Goal: Information Seeking & Learning: Learn about a topic

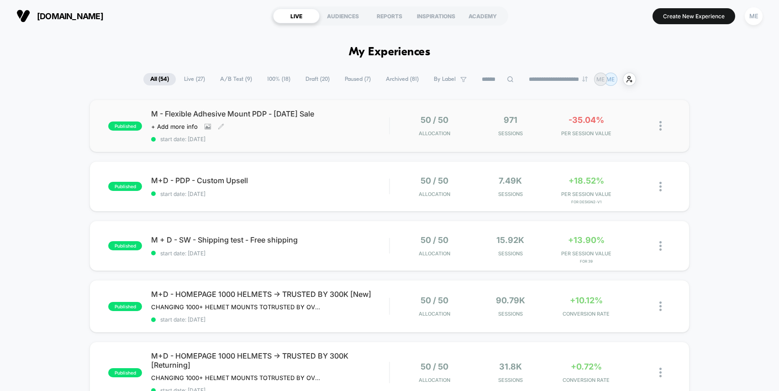
click at [386, 125] on div "M - Flexible Adhesive Mount PDP - [DATE] Sale Click to view images Click to edi…" at bounding box center [270, 125] width 238 height 33
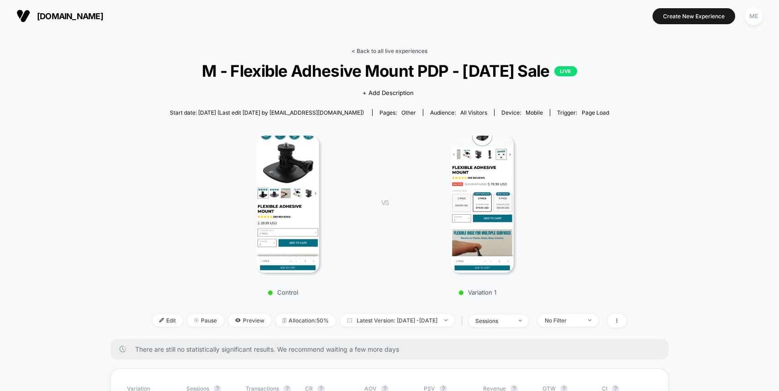
click at [386, 50] on link "< Back to all live experiences" at bounding box center [389, 50] width 76 height 7
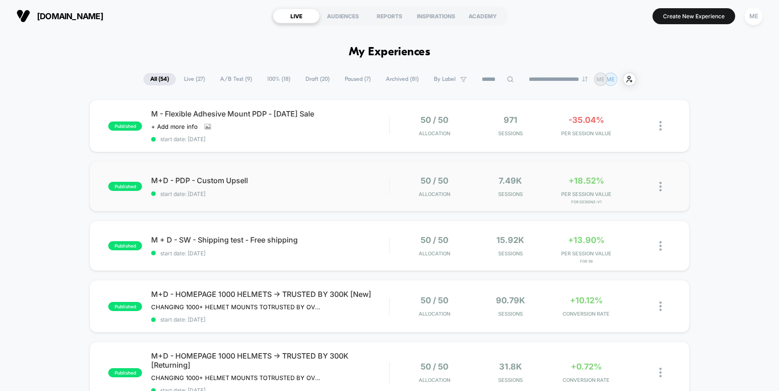
click at [371, 197] on div "published M+D - PDP - Custom Upsell start date: [DATE] 50 / 50 Allocation 7.49k…" at bounding box center [389, 186] width 600 height 50
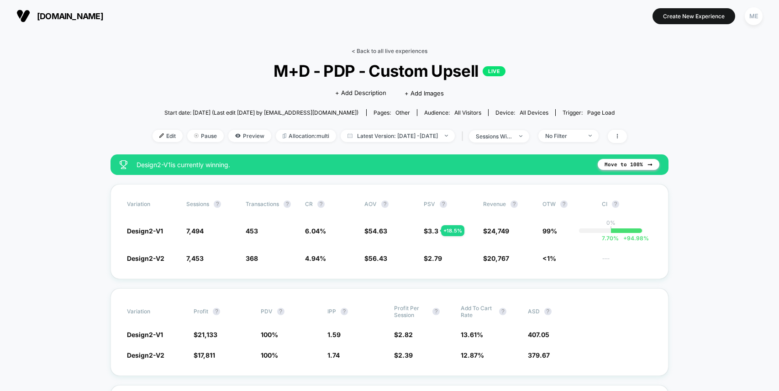
click at [387, 51] on link "< Back to all live experiences" at bounding box center [389, 50] width 76 height 7
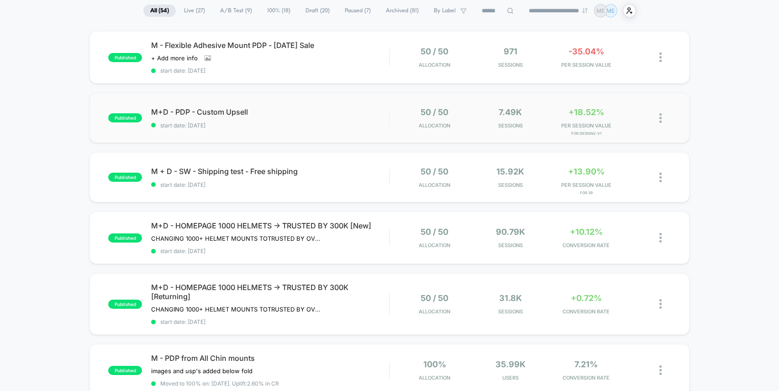
scroll to position [78, 0]
